Goal: Task Accomplishment & Management: Use online tool/utility

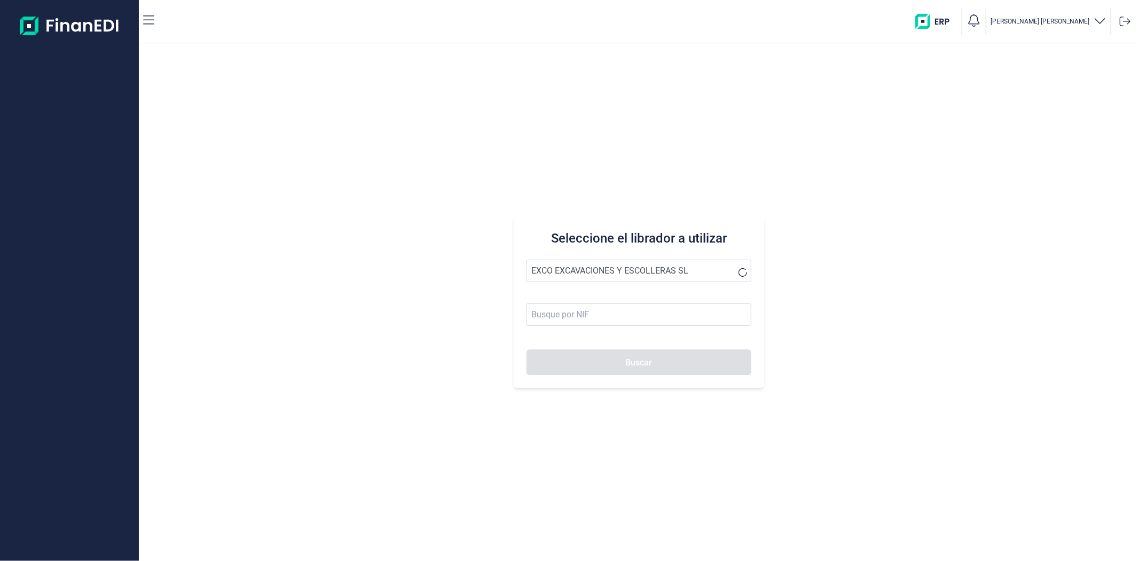
type input "EXCO EXCAVACIONES Y ESCOLLERAS SL"
click at [624, 356] on button "Buscar" at bounding box center [638, 362] width 224 height 26
click at [641, 289] on li "EXCO EXCAVACIONES Y ESCOLLERAS SL" at bounding box center [638, 296] width 224 height 21
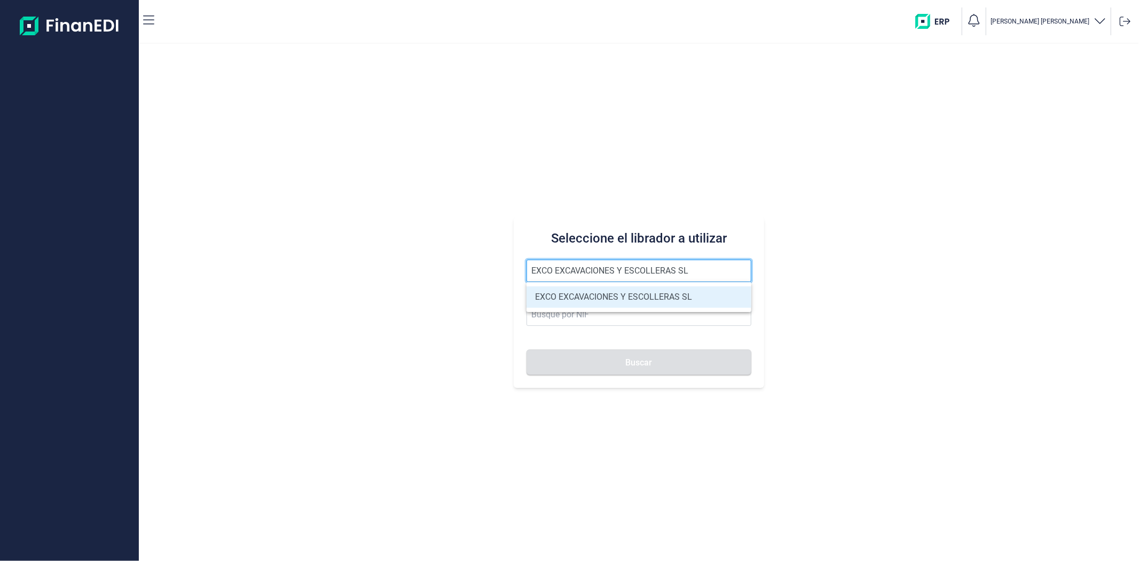
type input "B67869990"
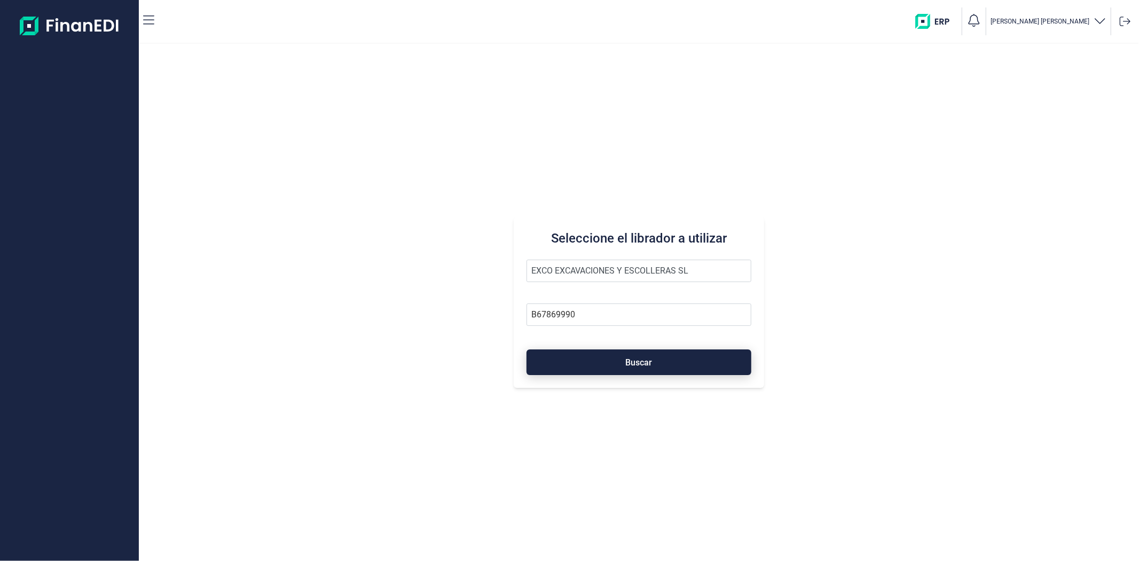
click at [642, 359] on span "Buscar" at bounding box center [639, 362] width 27 height 8
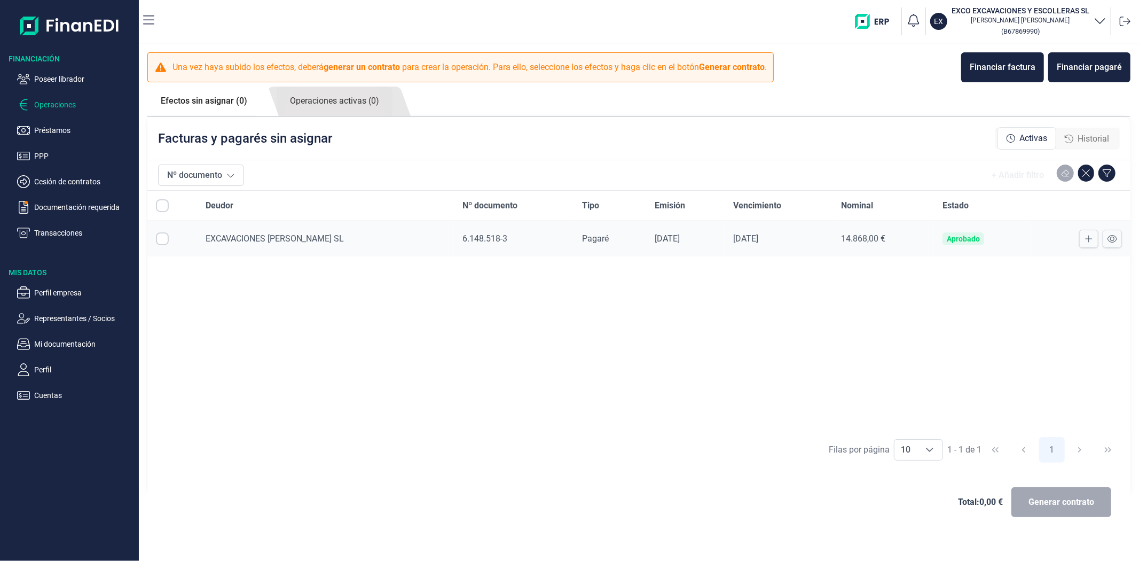
checkbox input "true"
click at [1046, 241] on div at bounding box center [1081, 239] width 82 height 18
click at [1117, 242] on button at bounding box center [1111, 239] width 19 height 18
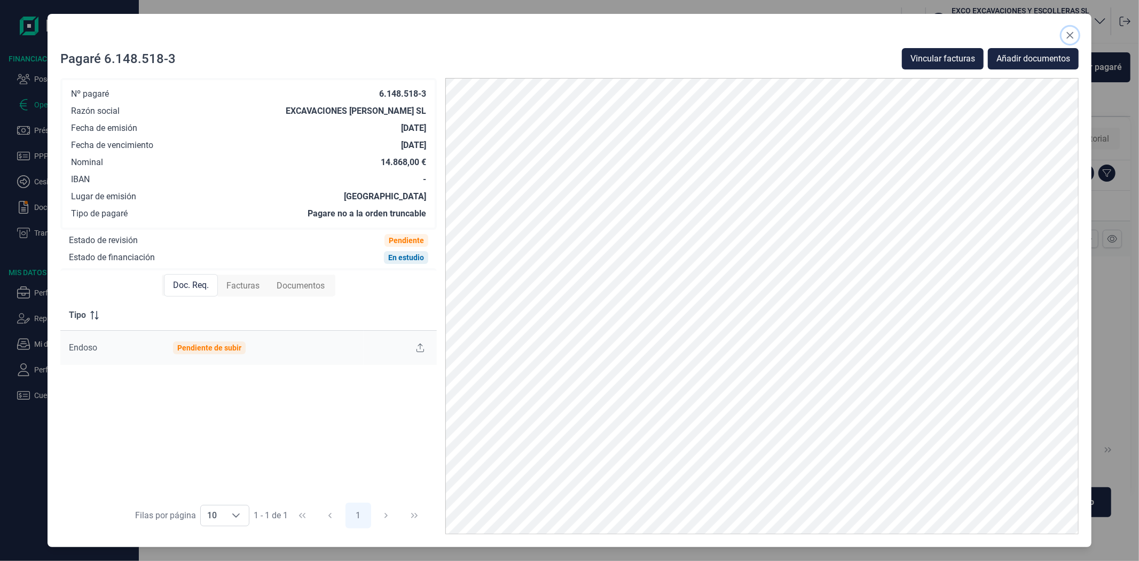
click at [1061, 36] on button "Close" at bounding box center [1069, 35] width 17 height 17
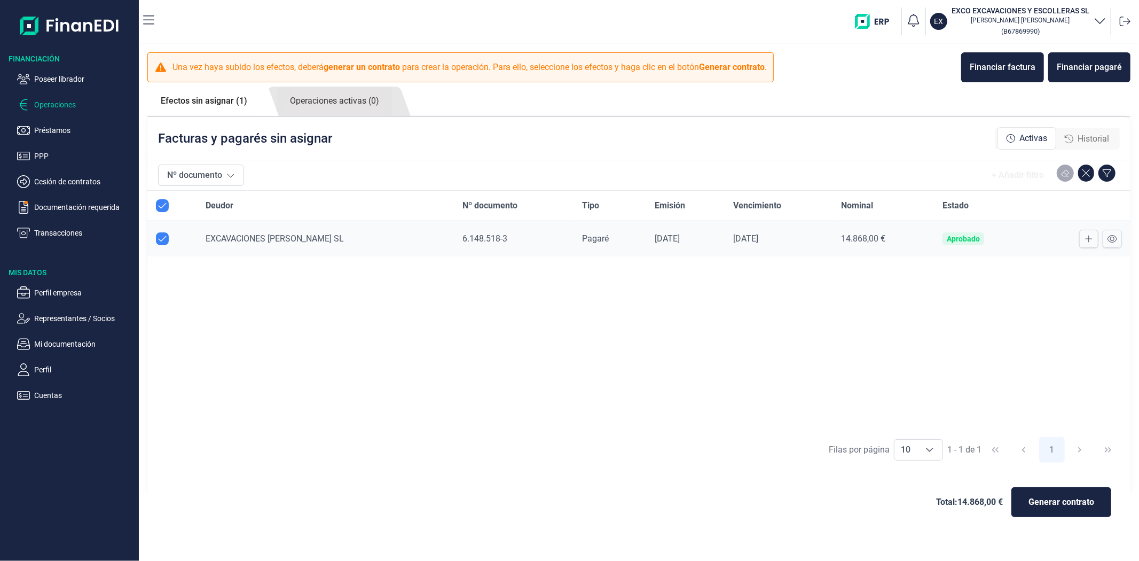
click at [522, 353] on div "Deudor Nº documento Tipo Emisión Vencimiento Nominal Estado EXCAVACIONES [PERSO…" at bounding box center [638, 311] width 983 height 240
click at [1116, 239] on icon at bounding box center [1112, 238] width 10 height 7
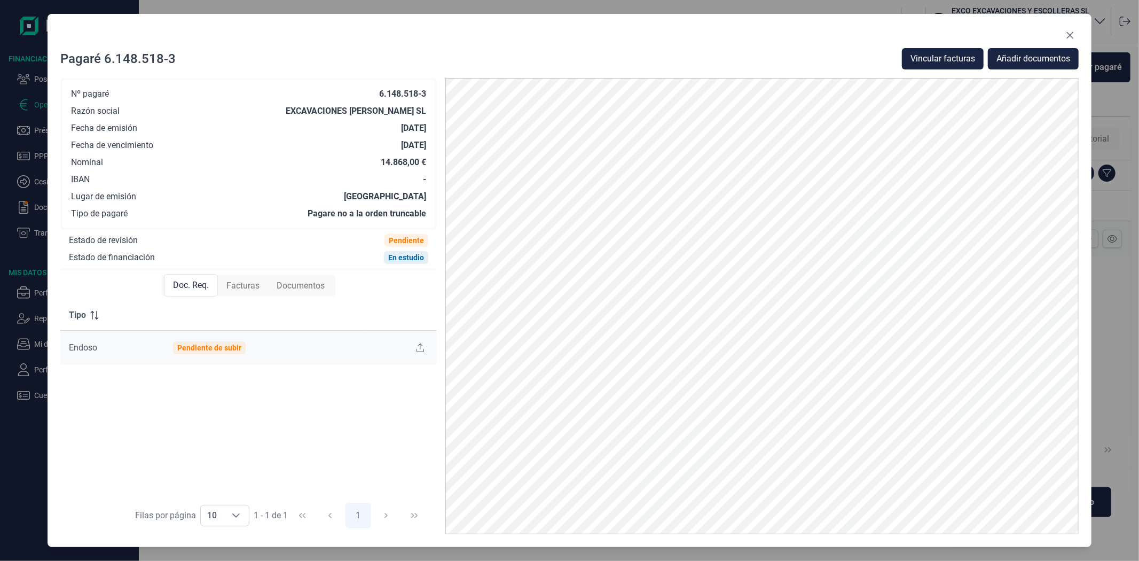
click at [243, 282] on span "Facturas" at bounding box center [242, 285] width 33 height 13
click at [287, 283] on span "Documentos" at bounding box center [301, 285] width 48 height 13
click at [248, 286] on span "Facturas" at bounding box center [241, 285] width 33 height 13
click at [297, 289] on span "Documentos" at bounding box center [301, 285] width 48 height 13
click at [238, 286] on span "Facturas" at bounding box center [241, 285] width 33 height 13
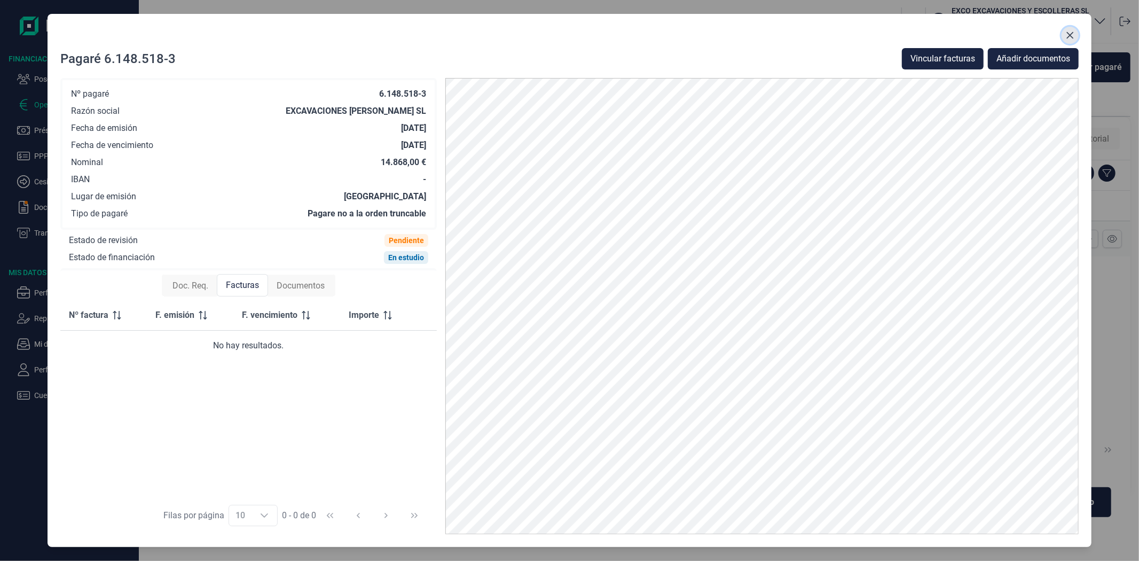
click at [1075, 29] on button "Close" at bounding box center [1069, 35] width 17 height 17
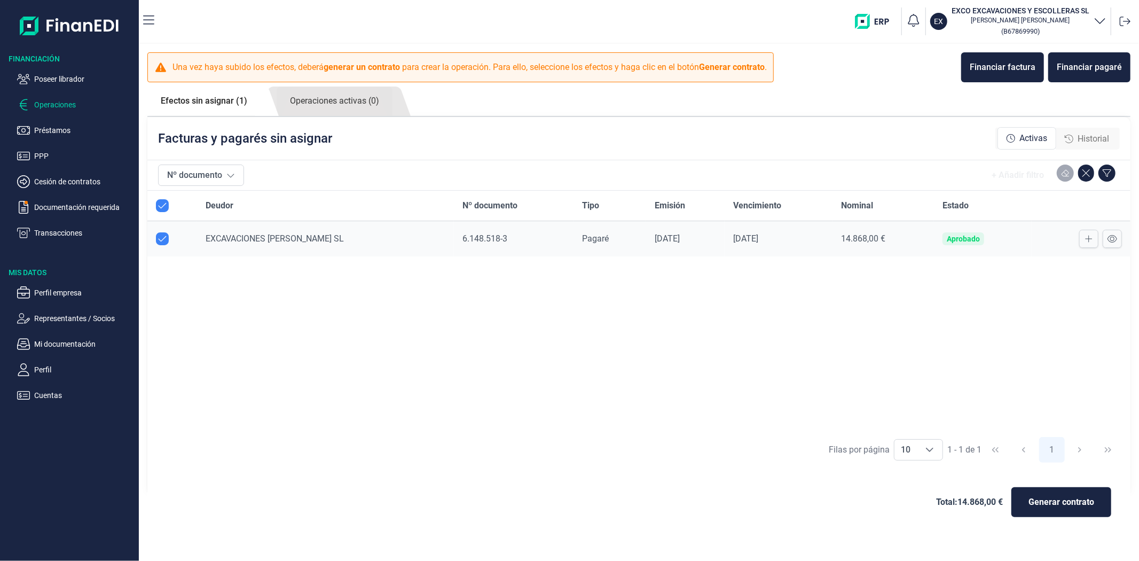
click at [428, 403] on div "Deudor Nº documento Tipo Emisión Vencimiento Nominal Estado EXCAVACIONES [PERSO…" at bounding box center [638, 311] width 983 height 240
click at [392, 104] on link "Operaciones activas (0)" at bounding box center [335, 100] width 116 height 29
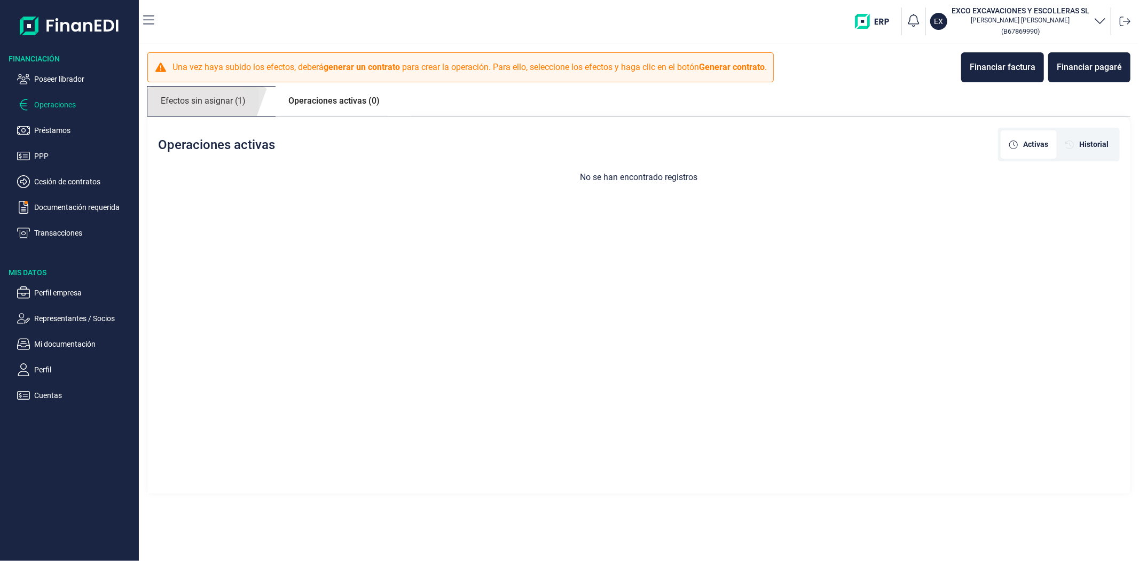
click at [246, 106] on link "Efectos sin asignar (1)" at bounding box center [203, 100] width 112 height 29
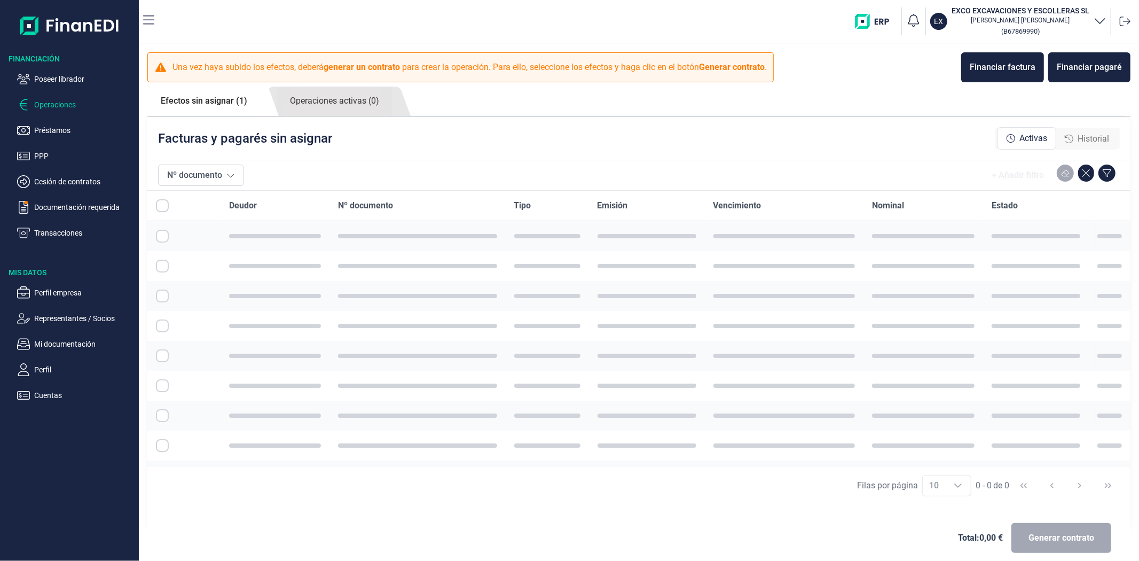
checkbox input "true"
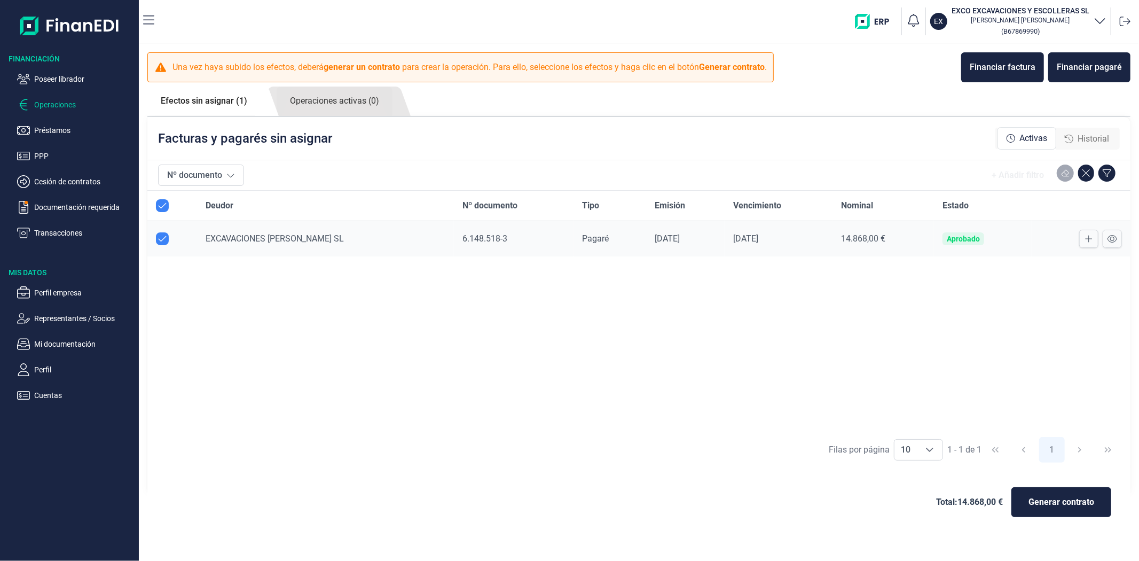
checkbox input "true"
click at [910, 155] on div "Facturas y pagarés sin asignar Activas Historial" at bounding box center [638, 138] width 983 height 43
click at [721, 337] on div "Deudor Nº documento Tipo Emisión Vencimiento Nominal Estado EXCAVACIONES [PERSO…" at bounding box center [638, 311] width 983 height 240
click at [1112, 241] on icon at bounding box center [1112, 238] width 10 height 9
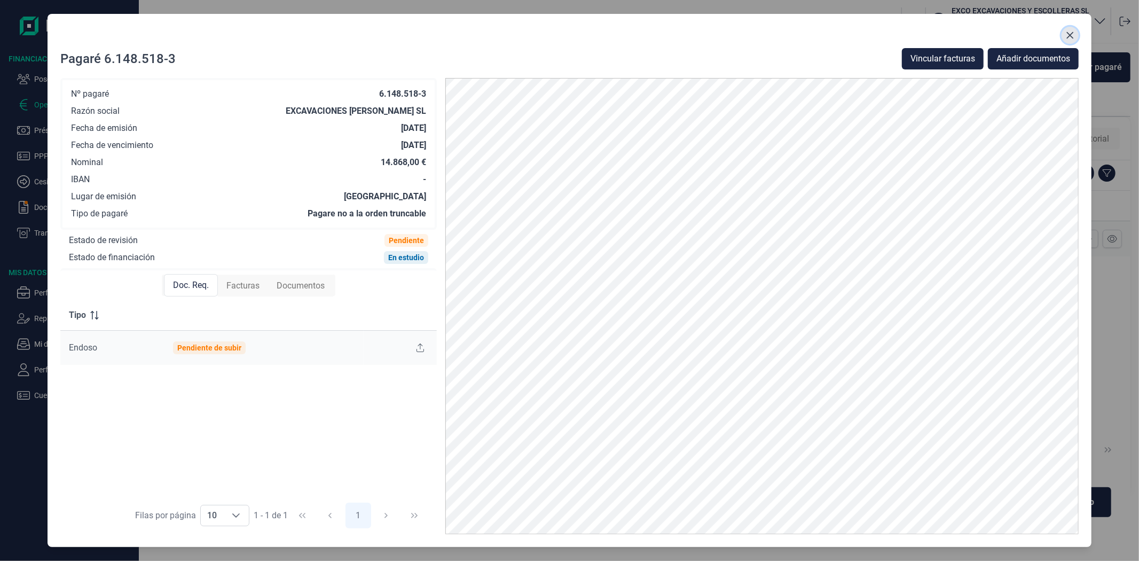
click at [1074, 32] on icon "Close" at bounding box center [1070, 35] width 9 height 9
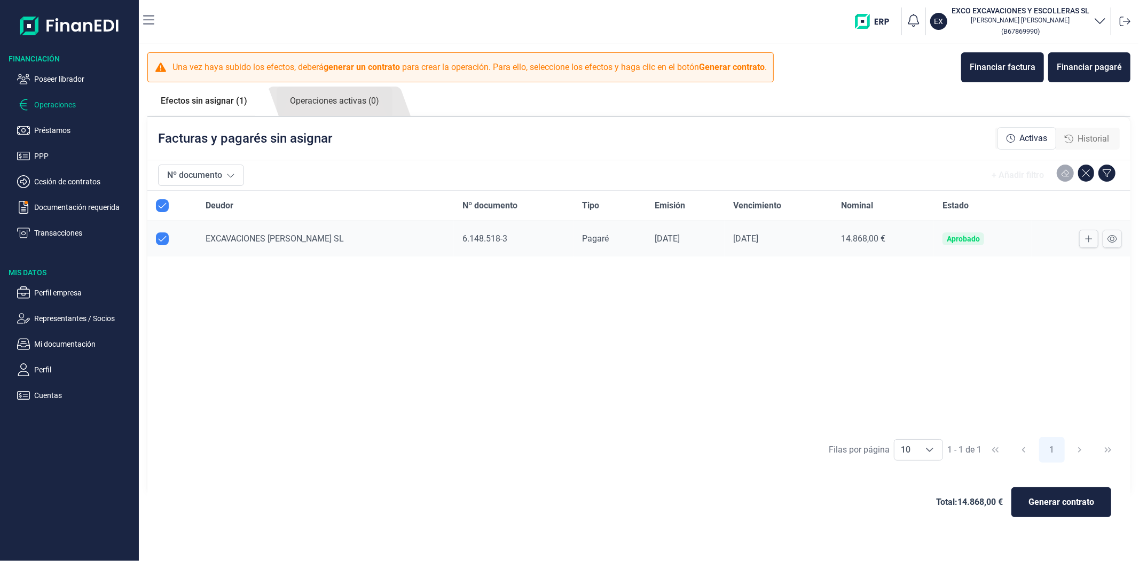
click at [602, 372] on div "Deudor Nº documento Tipo Emisión Vencimiento Nominal Estado EXCAVACIONES [PERSO…" at bounding box center [638, 311] width 983 height 240
click at [724, 240] on td "[DATE]" at bounding box center [685, 239] width 78 height 36
click at [1113, 241] on icon at bounding box center [1112, 238] width 10 height 7
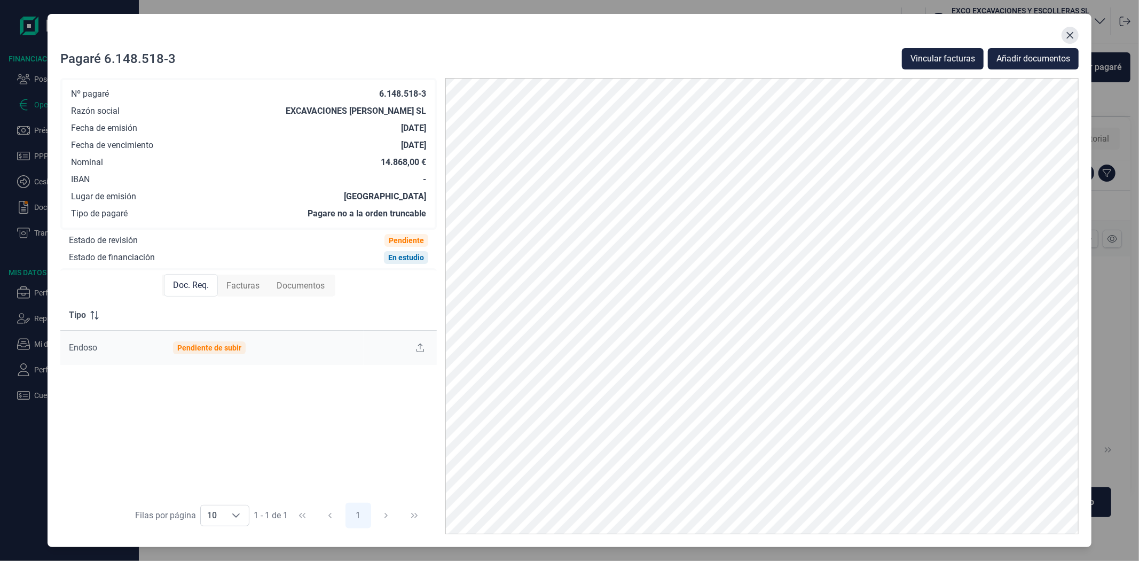
click at [1071, 31] on icon "Close" at bounding box center [1070, 35] width 9 height 9
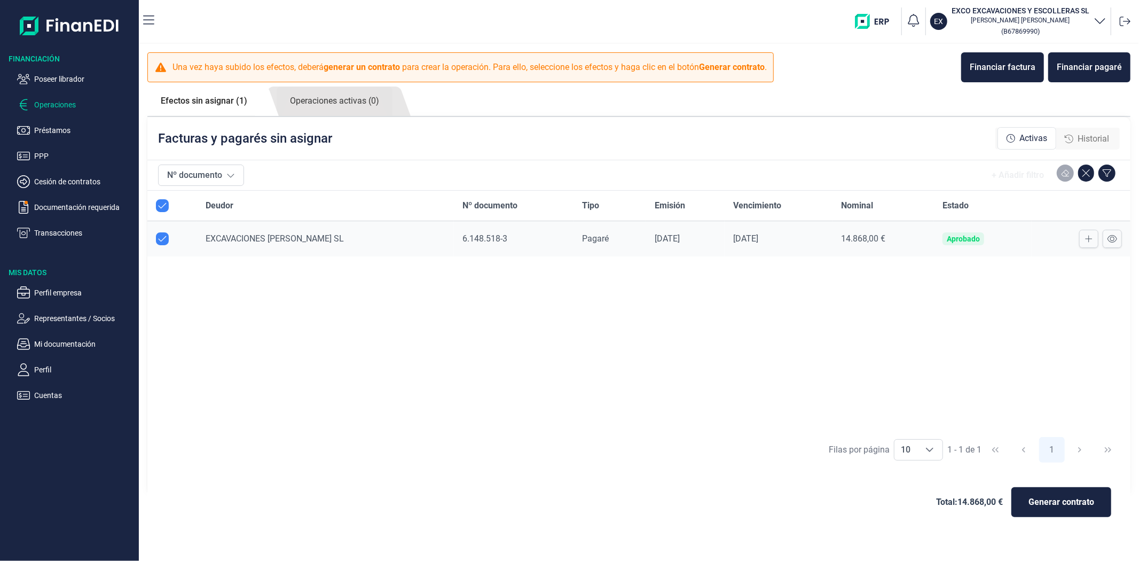
click at [722, 488] on div "Total: 14.868,00 € Generar contrato" at bounding box center [639, 501] width 966 height 51
click at [370, 104] on link "Operaciones activas (0)" at bounding box center [335, 100] width 116 height 29
